Goal: Check status: Check status

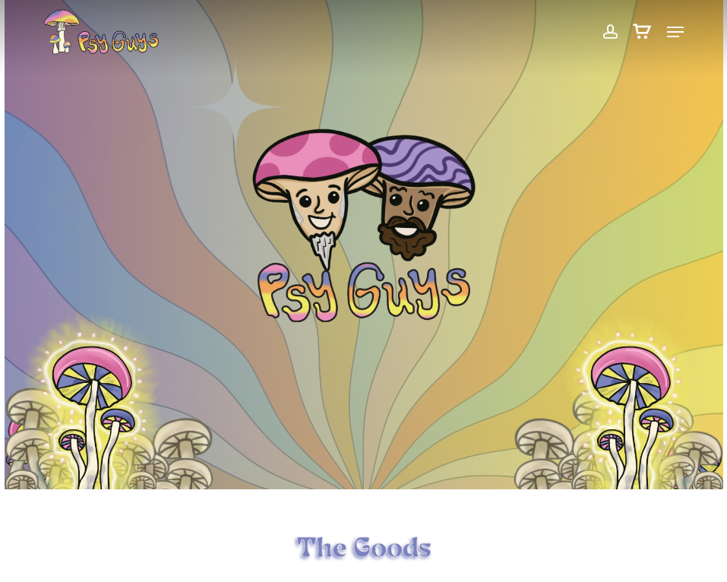
click at [606, 22] on span at bounding box center [609, 32] width 16 height 26
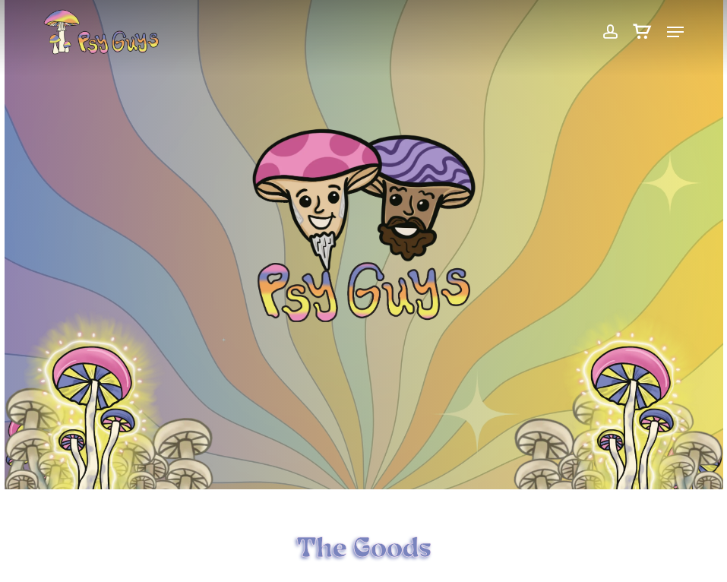
click at [613, 36] on span at bounding box center [609, 32] width 16 height 26
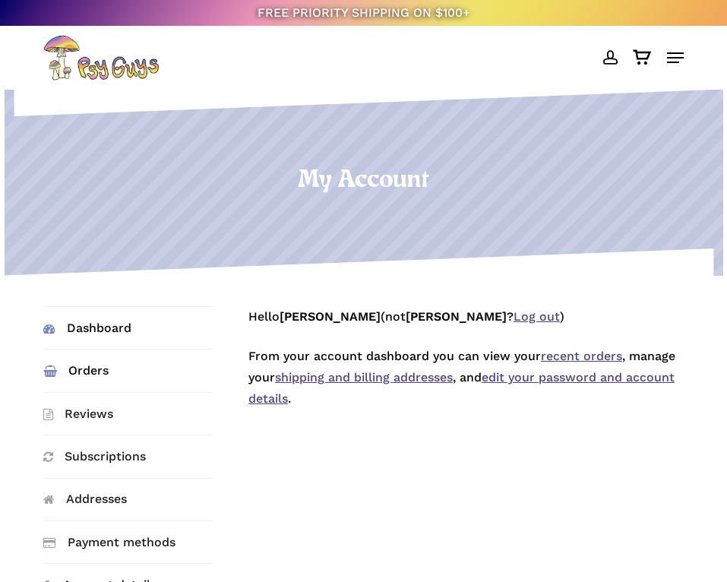
click at [75, 377] on link "Orders" at bounding box center [127, 370] width 169 height 42
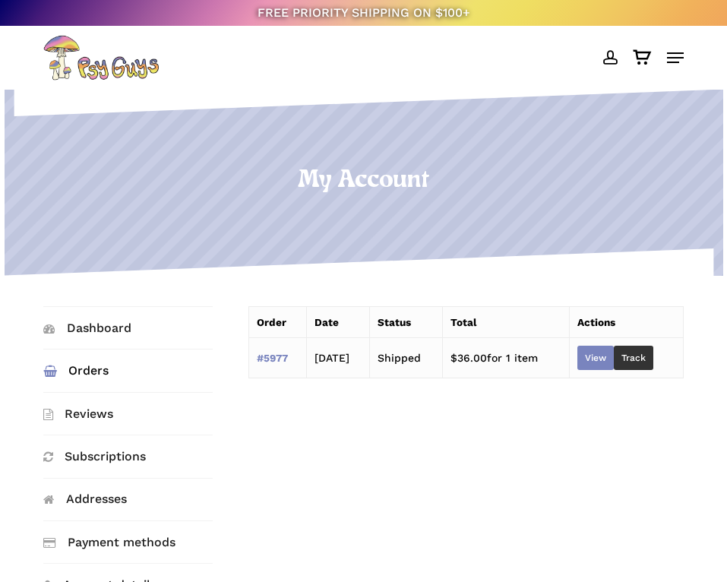
click at [604, 347] on link "View" at bounding box center [595, 357] width 36 height 24
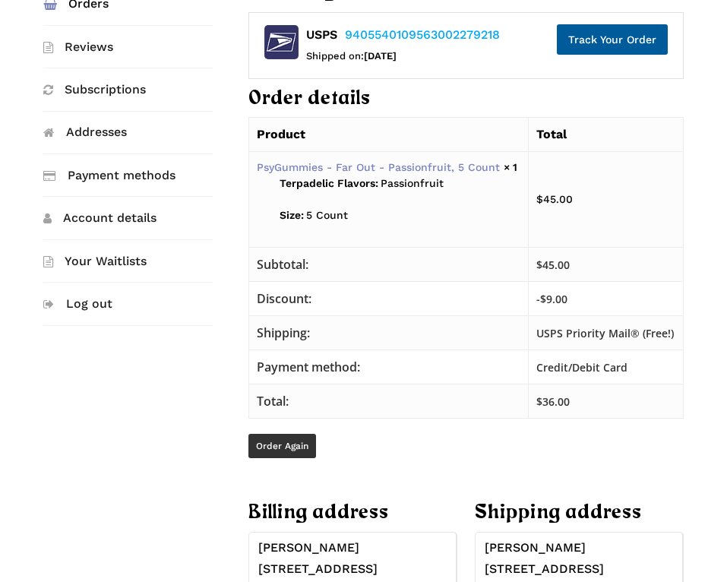
scroll to position [228, 0]
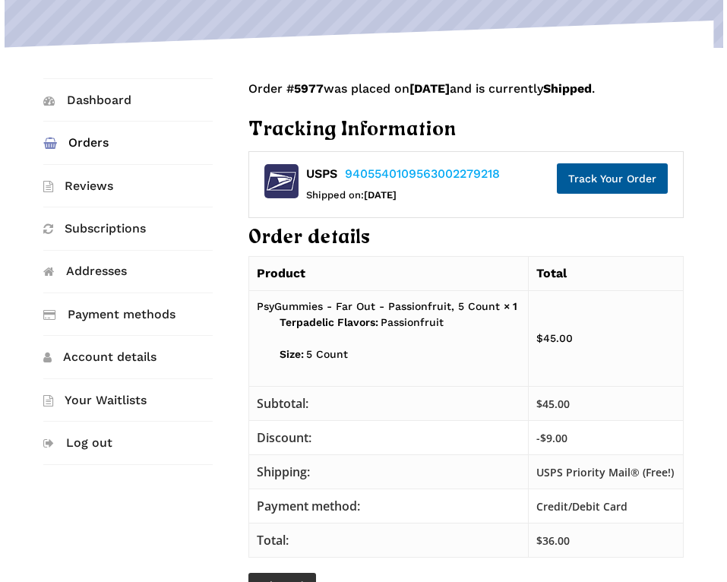
click at [481, 312] on link "PsyGummies - Far Out - Passionfruit, 5 Count" at bounding box center [378, 306] width 243 height 12
